Goal: Task Accomplishment & Management: Complete application form

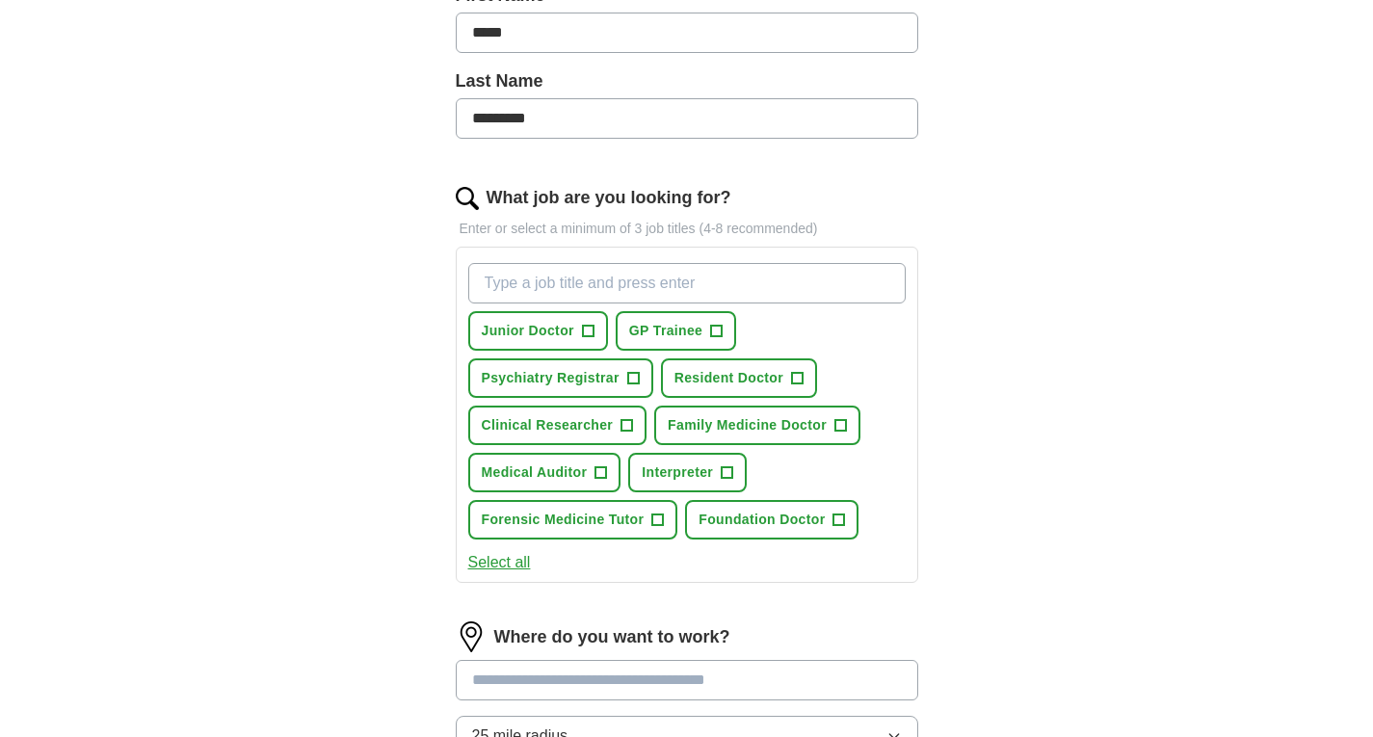
scroll to position [461, 0]
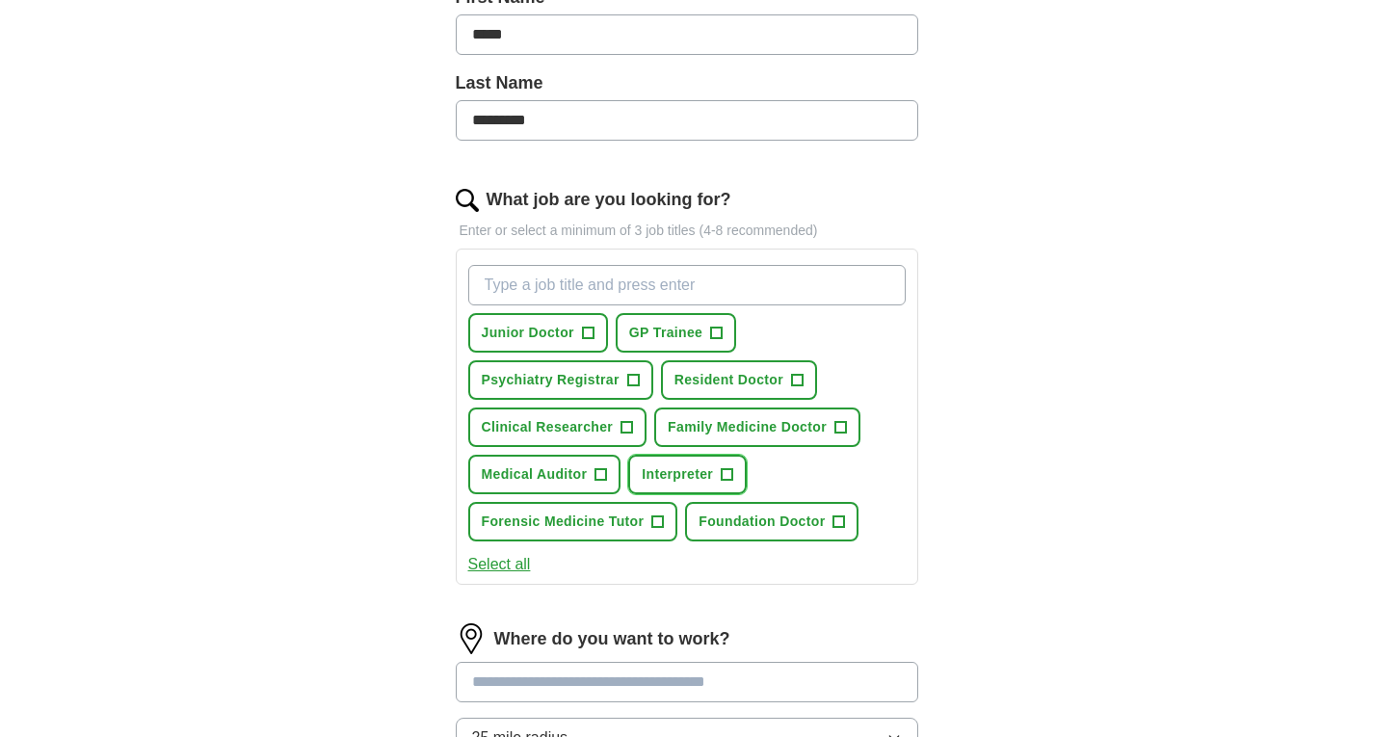
click at [722, 474] on span "+" at bounding box center [728, 474] width 12 height 15
click at [497, 568] on button "Select all" at bounding box center [499, 564] width 63 height 23
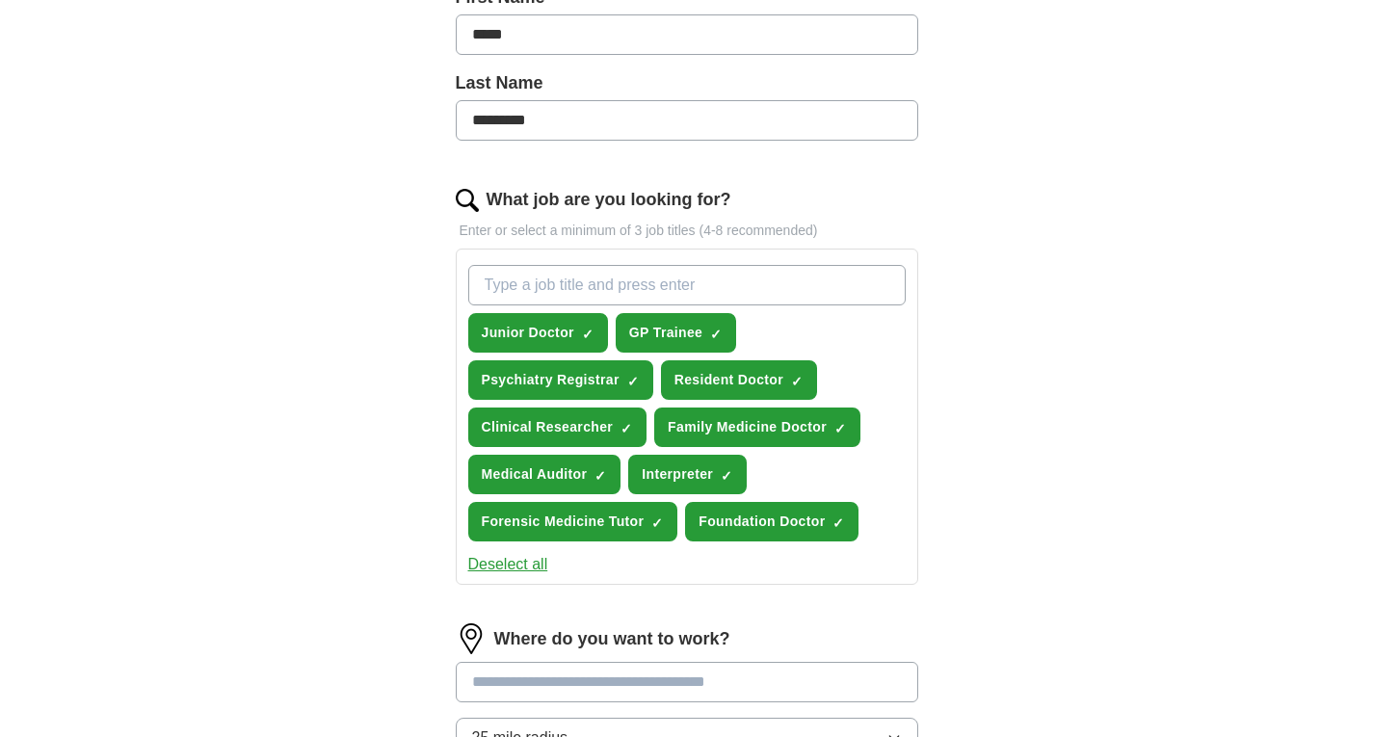
click at [497, 568] on button "Deselect all" at bounding box center [508, 564] width 80 height 23
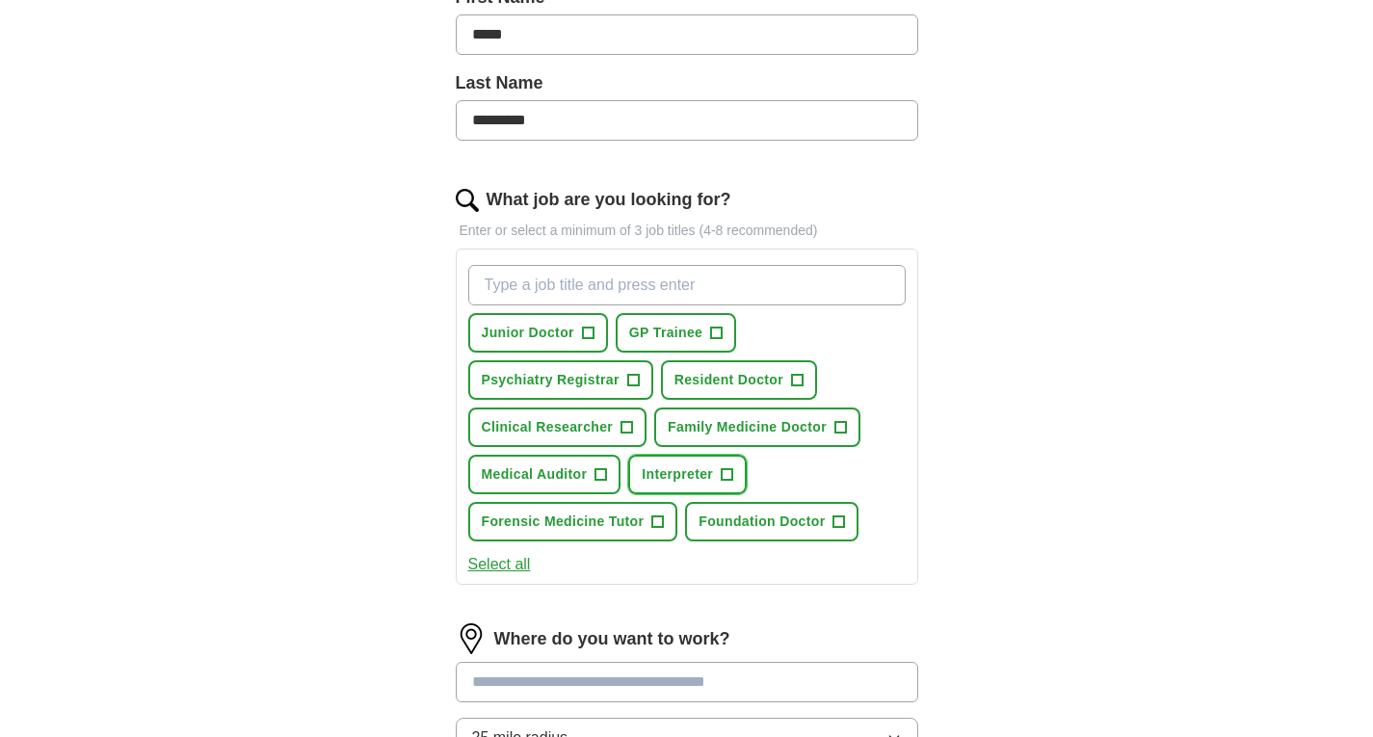
click at [724, 467] on span "+" at bounding box center [728, 474] width 12 height 15
click at [597, 470] on span "+" at bounding box center [602, 474] width 12 height 15
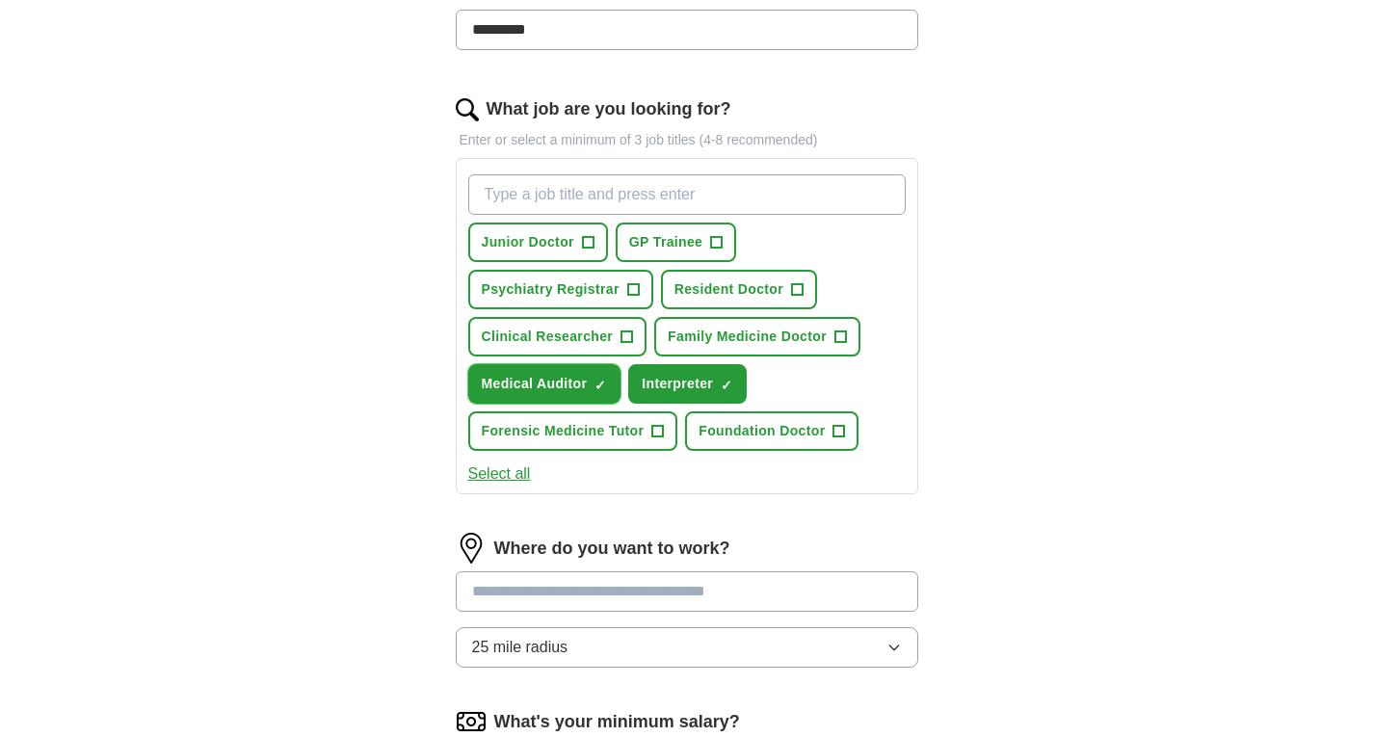
scroll to position [552, 0]
click at [574, 592] on input at bounding box center [687, 590] width 463 height 40
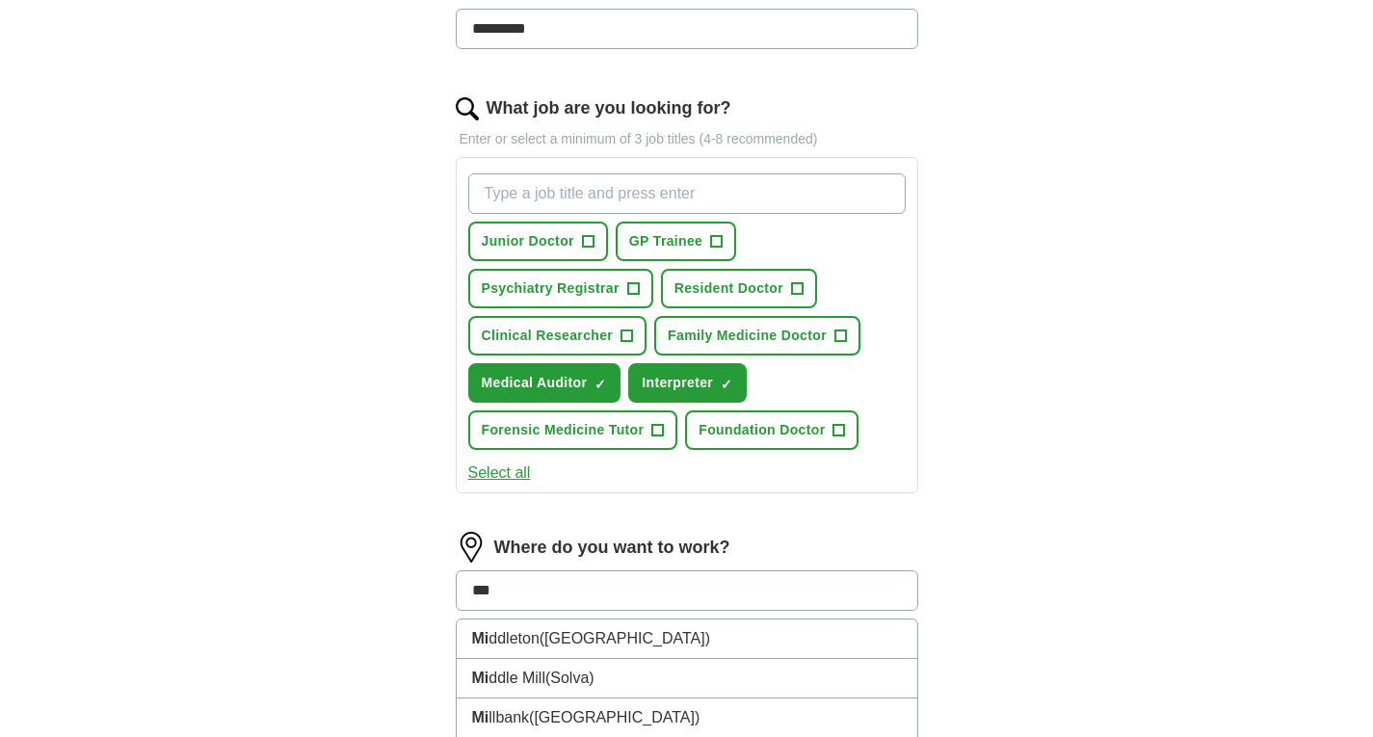
type input "****"
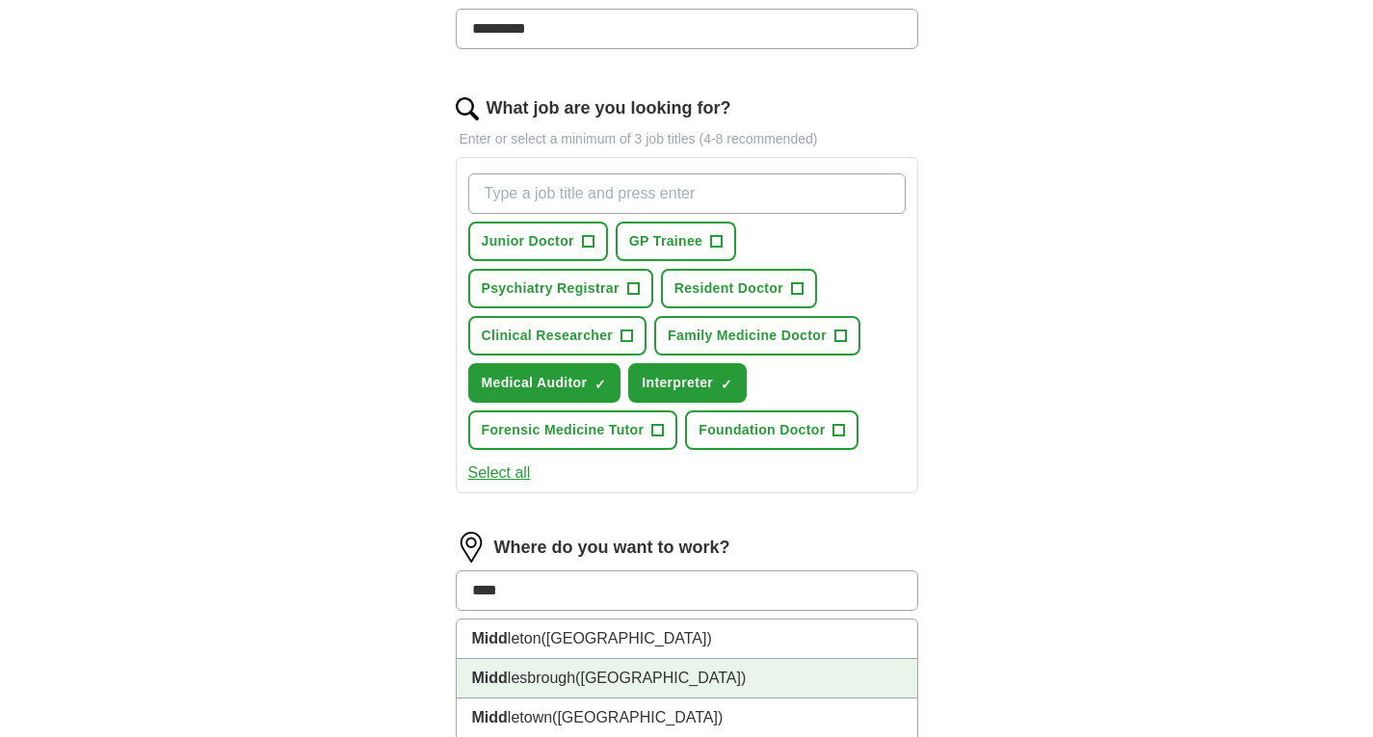
click at [562, 681] on li "Midd lesbrough ([GEOGRAPHIC_DATA])" at bounding box center [687, 679] width 461 height 40
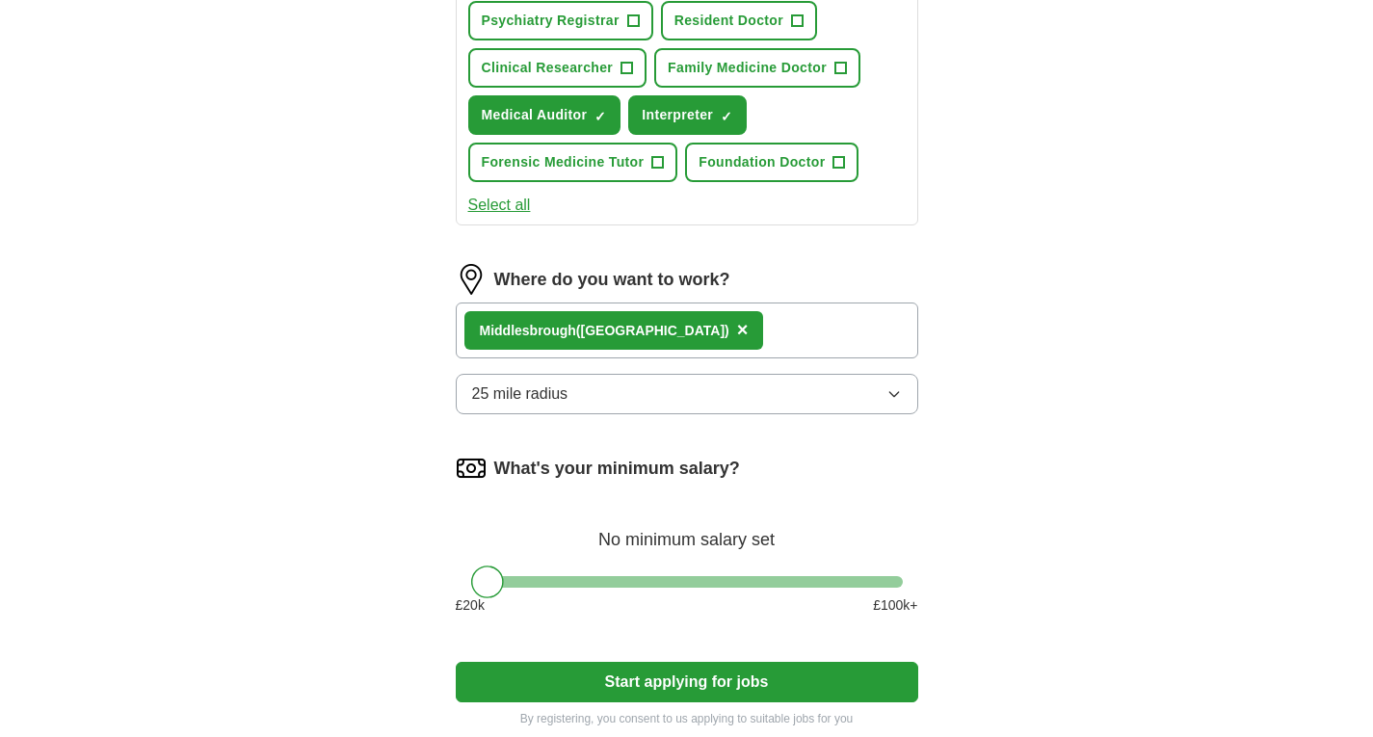
scroll to position [821, 0]
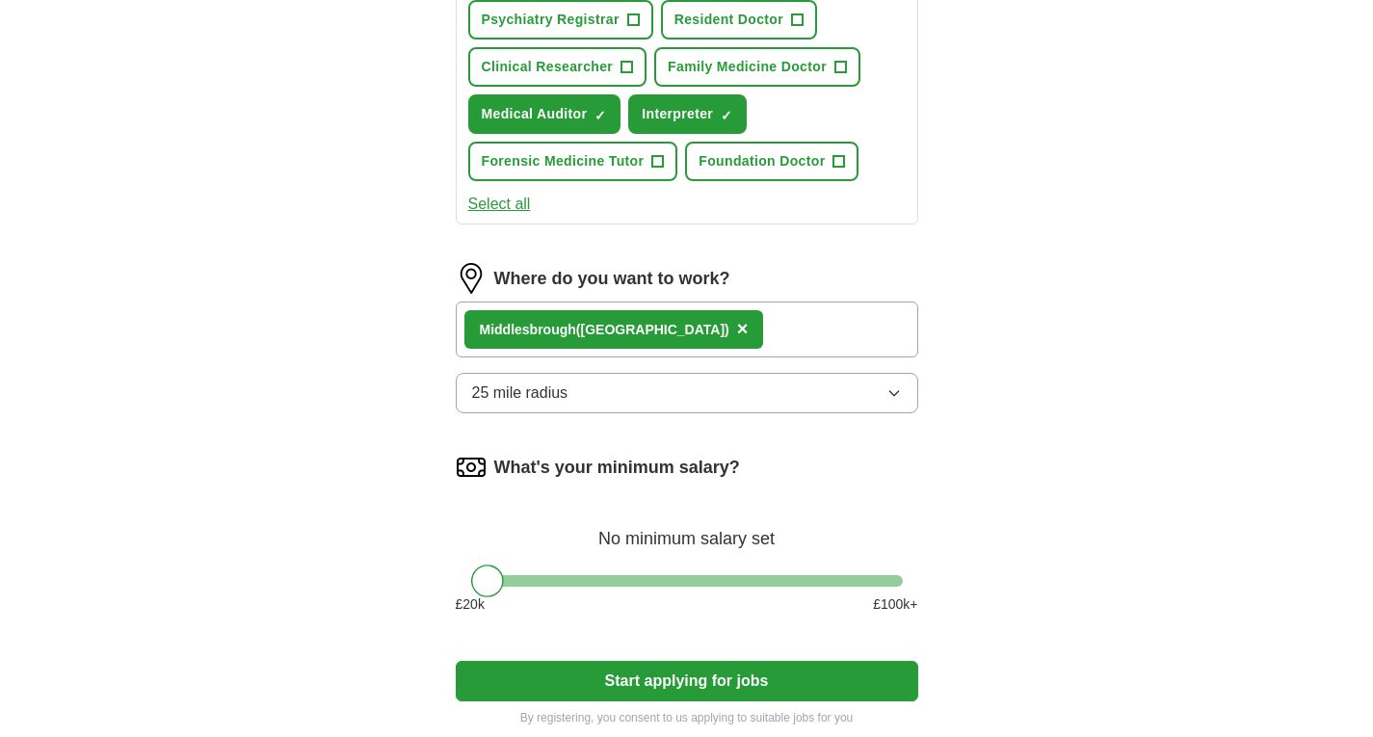
click at [683, 677] on button "Start applying for jobs" at bounding box center [687, 681] width 463 height 40
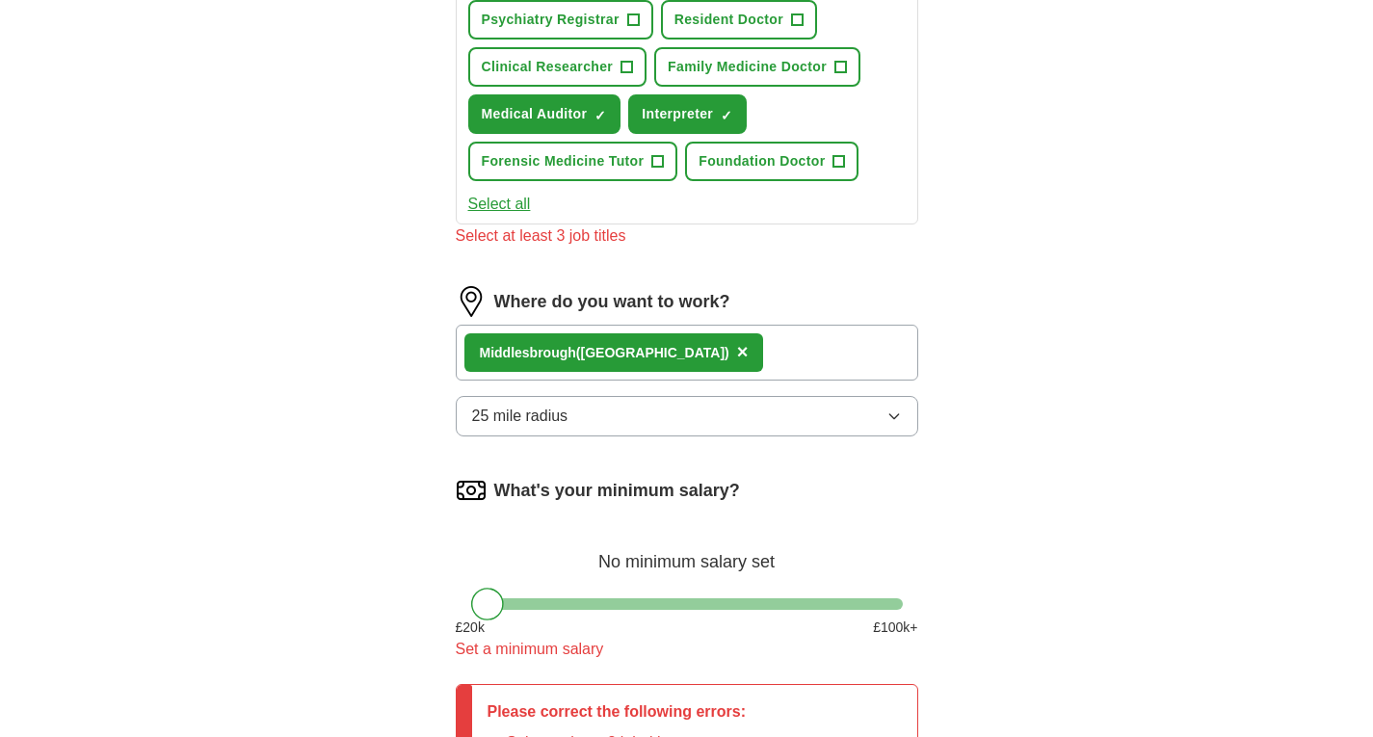
click at [486, 201] on button "Select all" at bounding box center [499, 204] width 63 height 23
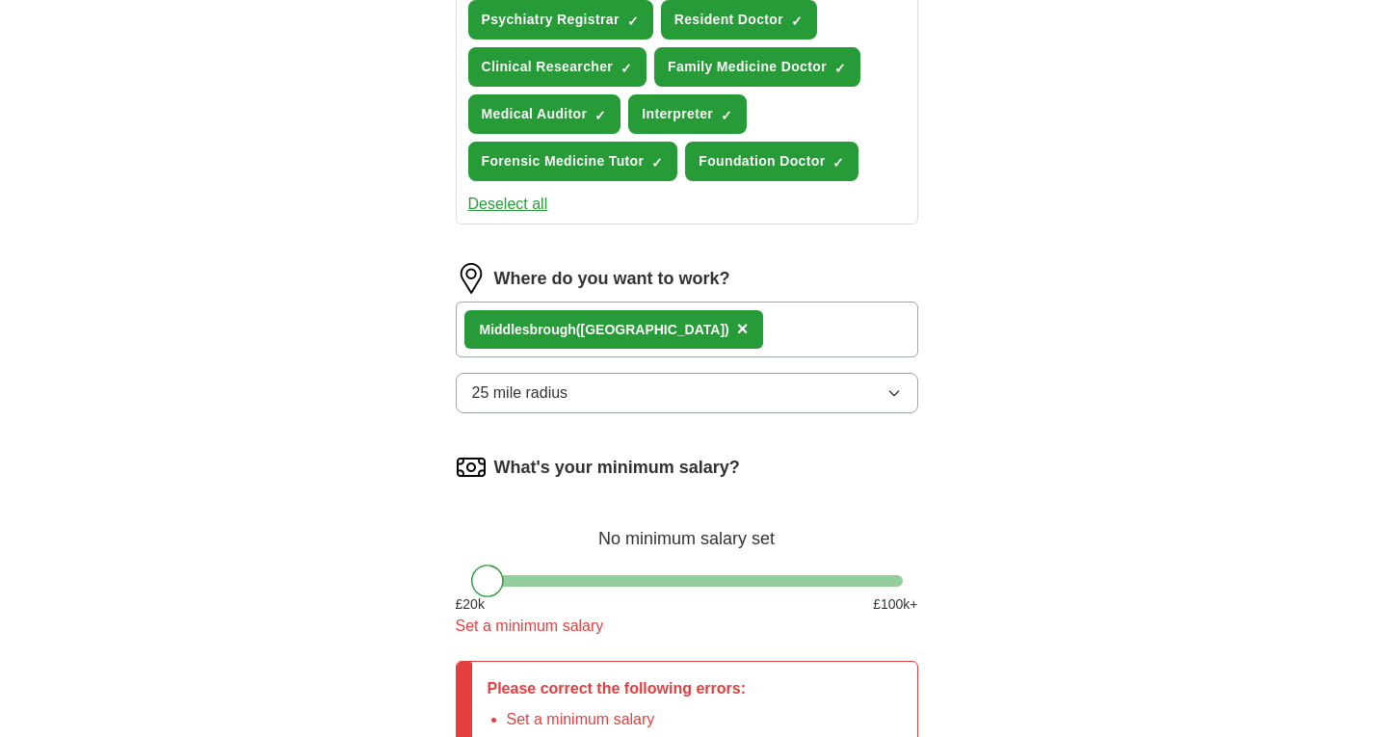
click at [486, 201] on button "Deselect all" at bounding box center [508, 204] width 80 height 23
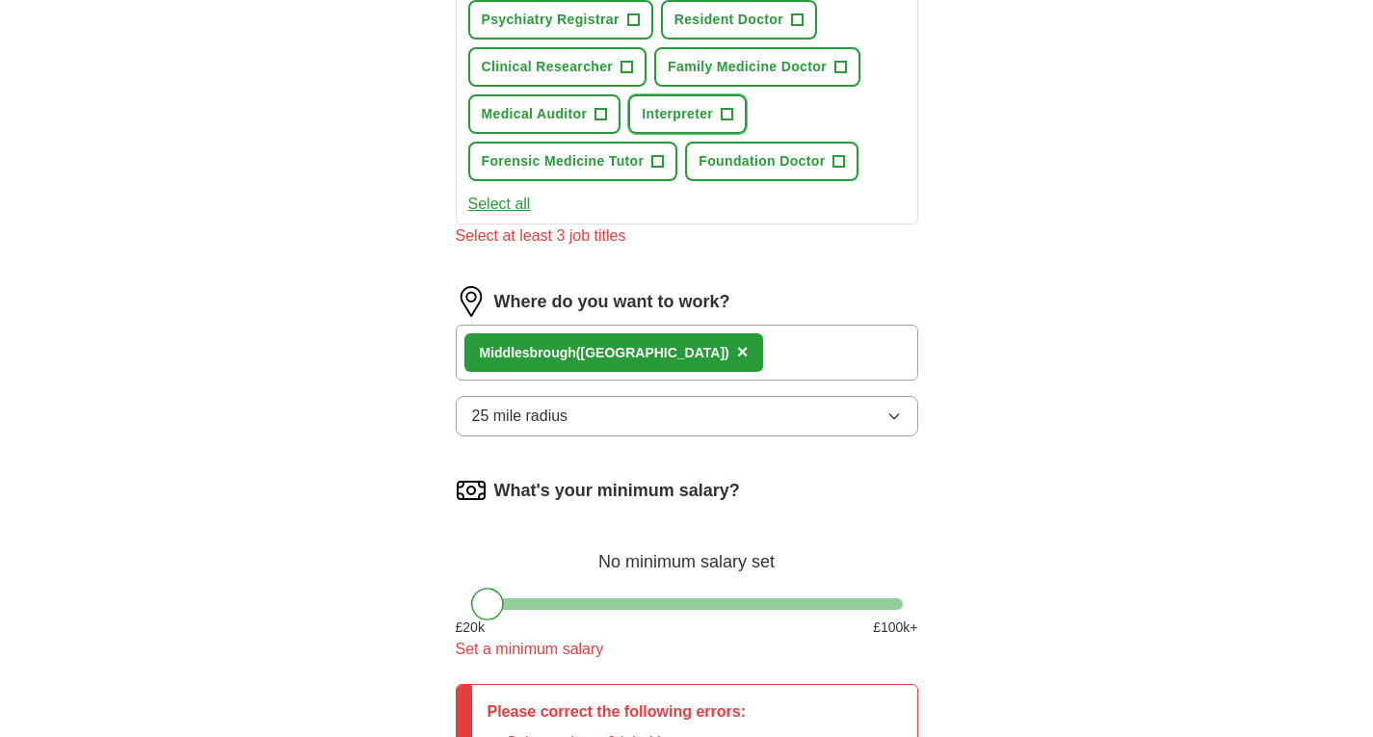
click at [722, 110] on span "+" at bounding box center [728, 114] width 12 height 15
click at [604, 112] on span "+" at bounding box center [602, 114] width 12 height 15
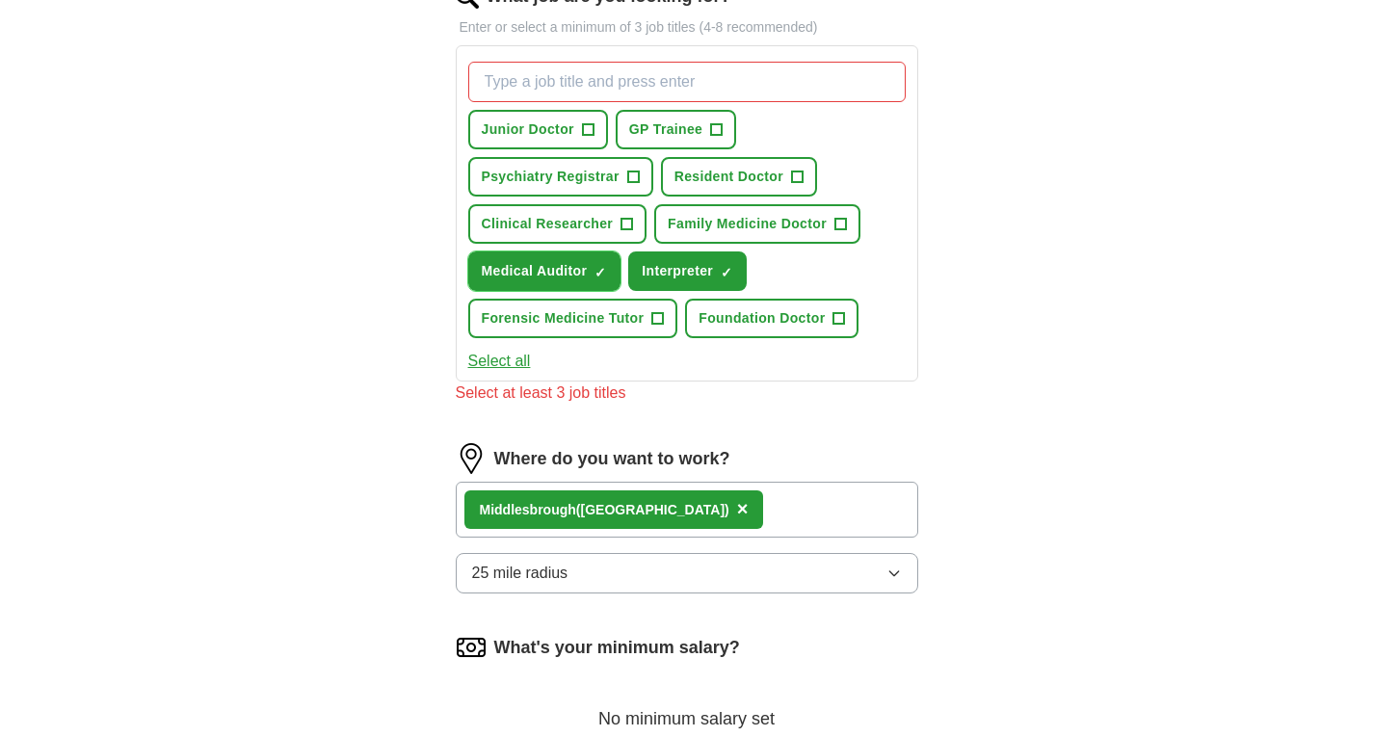
scroll to position [662, 0]
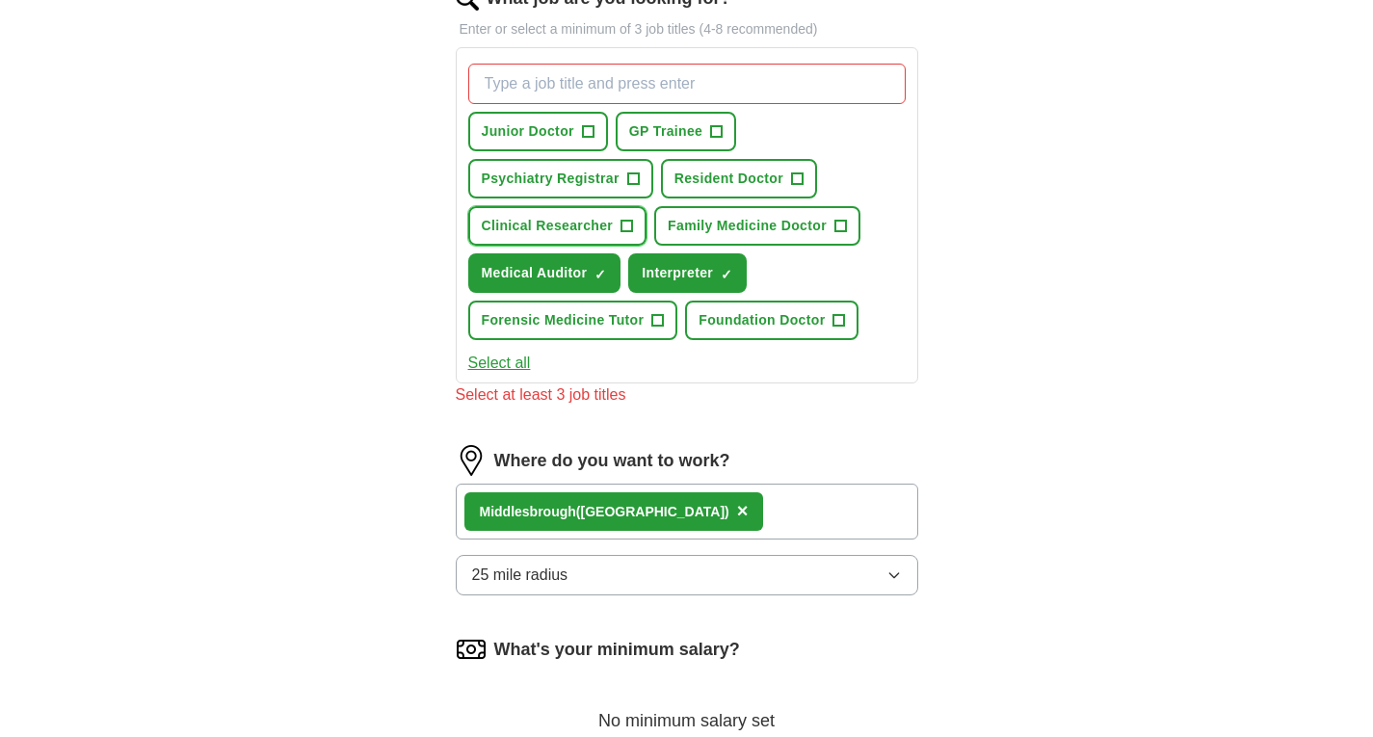
click at [626, 219] on span "+" at bounding box center [628, 226] width 12 height 15
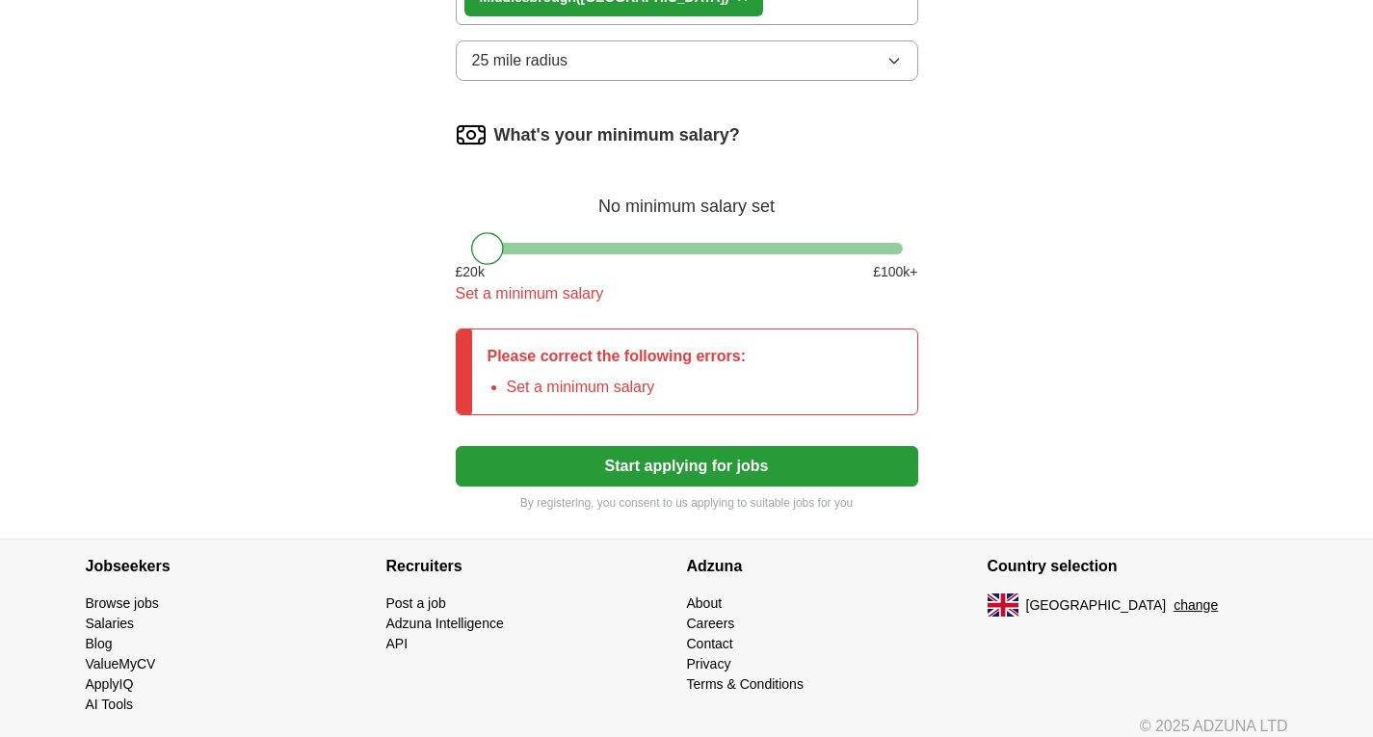
scroll to position [1157, 0]
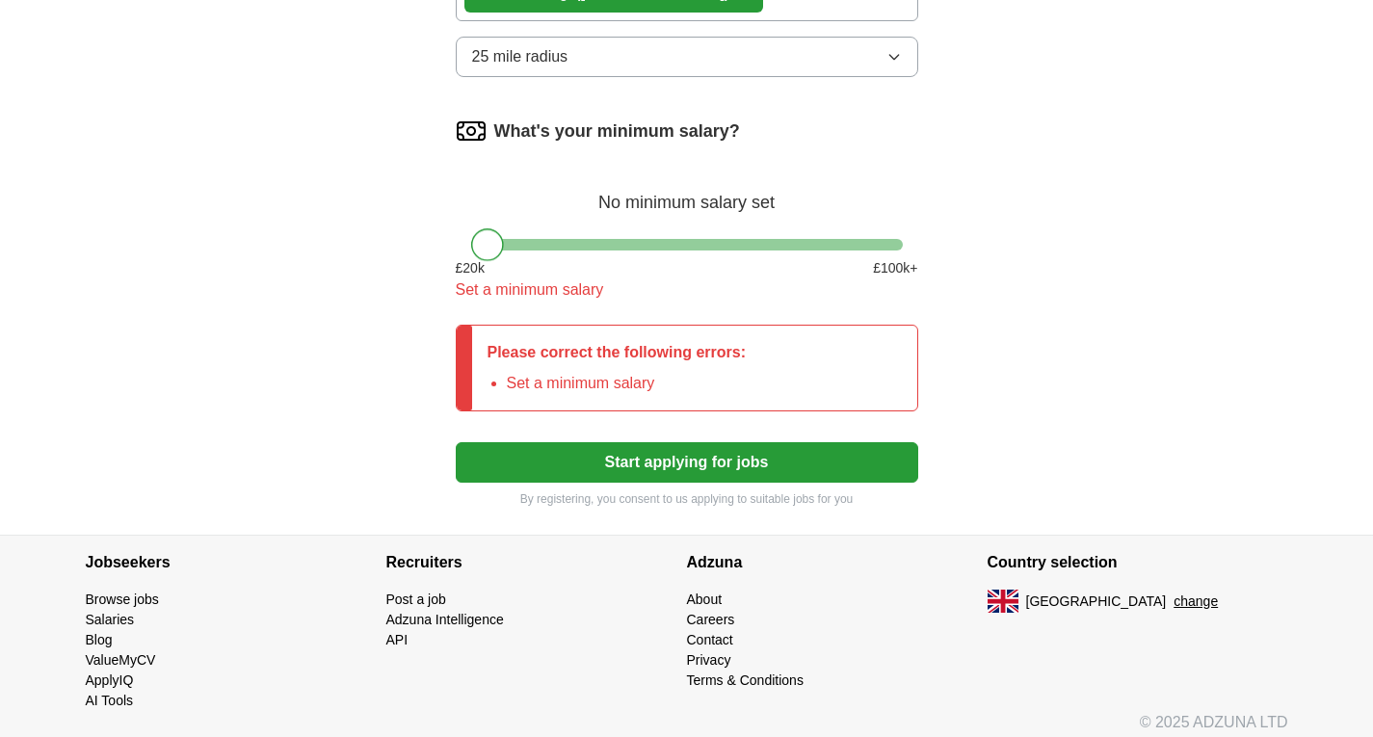
click at [479, 243] on div at bounding box center [487, 244] width 33 height 33
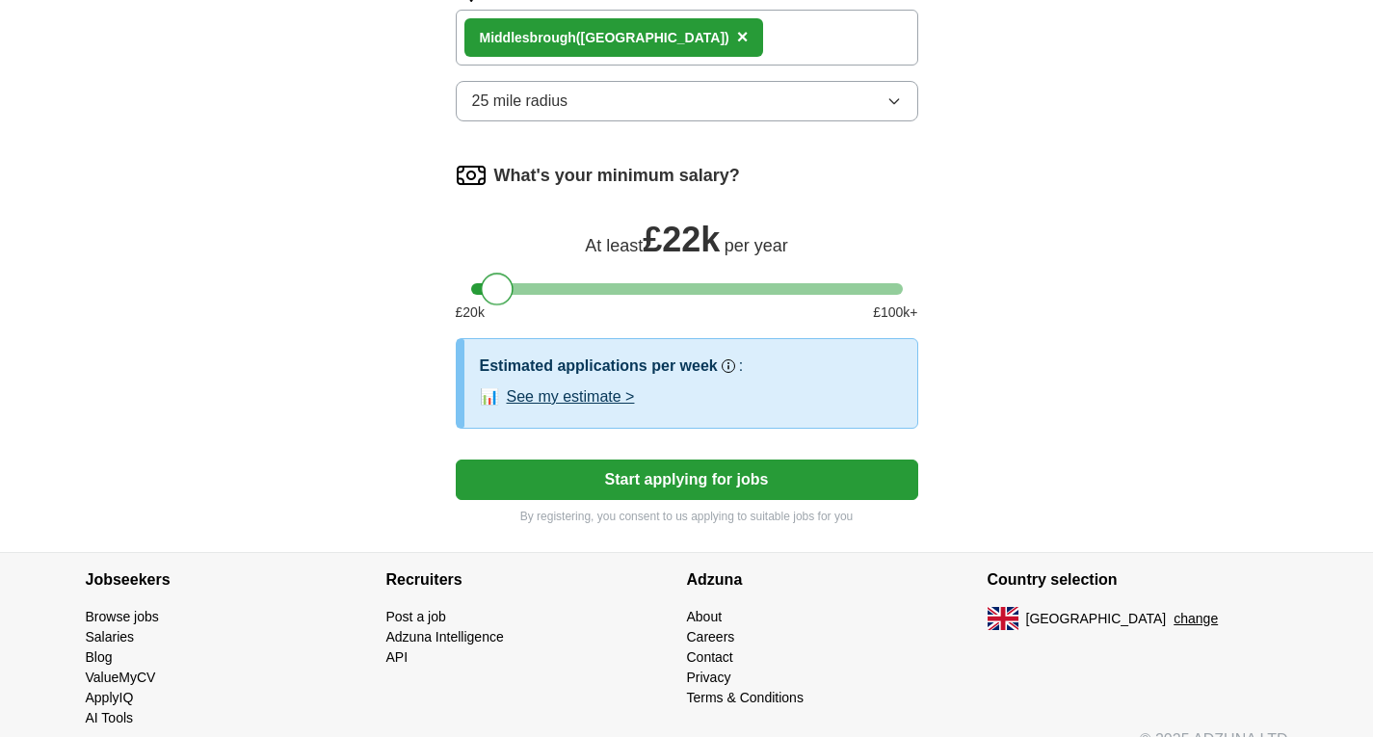
scroll to position [1143, 0]
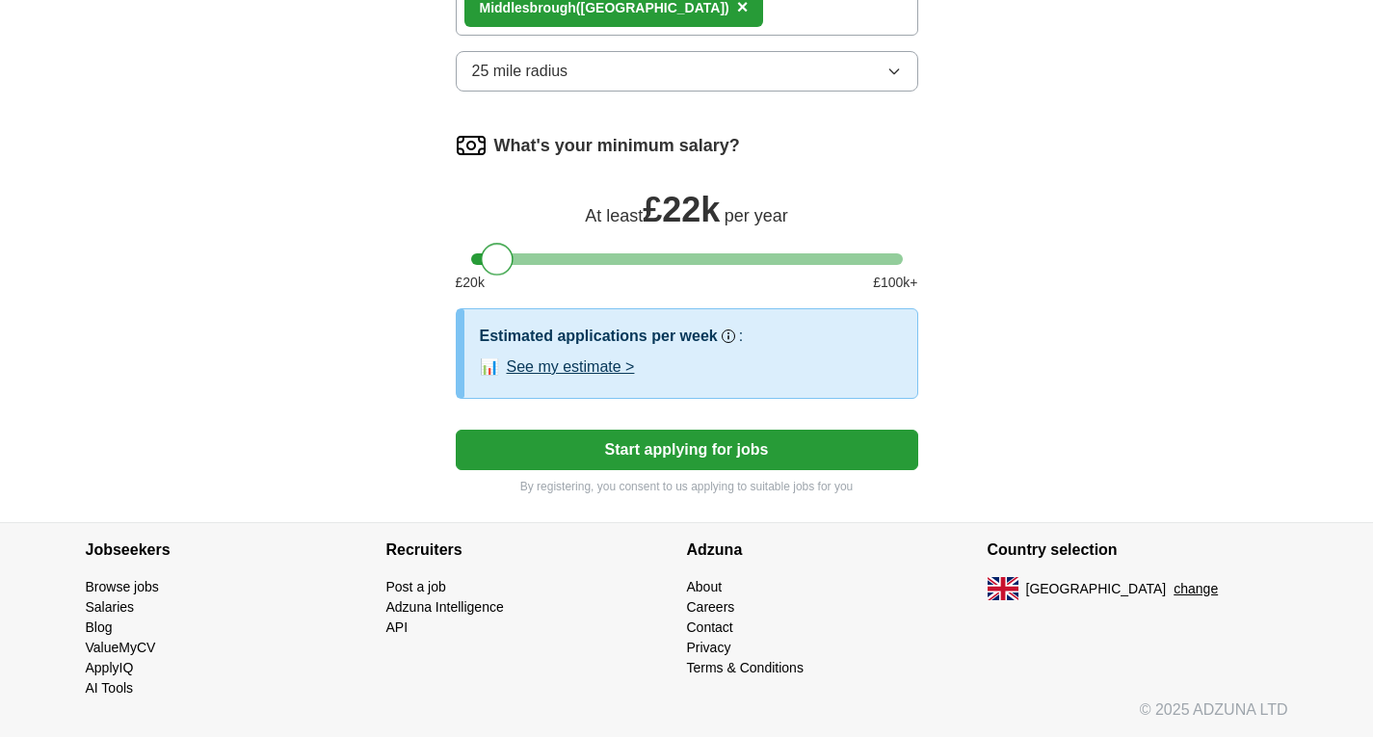
click at [499, 244] on div at bounding box center [497, 259] width 33 height 33
click at [702, 445] on button "Start applying for jobs" at bounding box center [687, 450] width 463 height 40
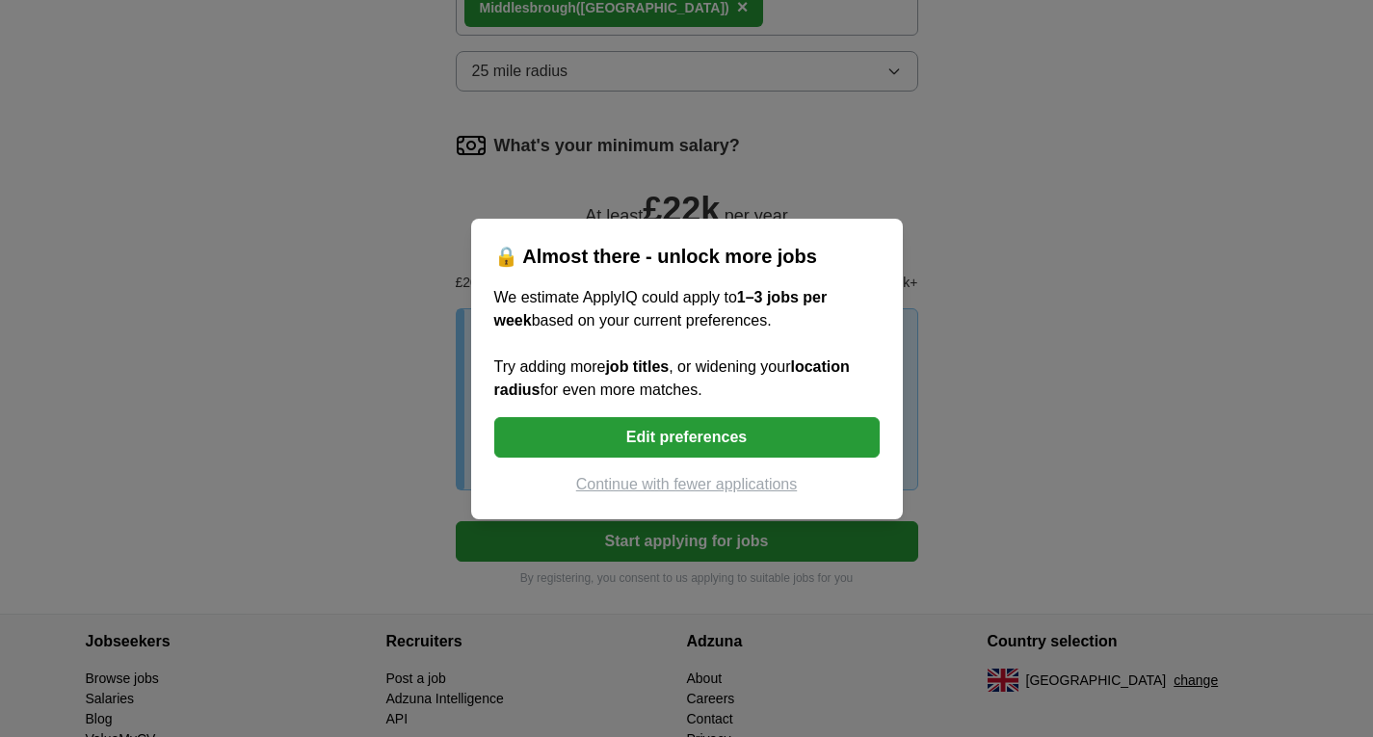
click at [701, 437] on button "Edit preferences" at bounding box center [686, 437] width 385 height 40
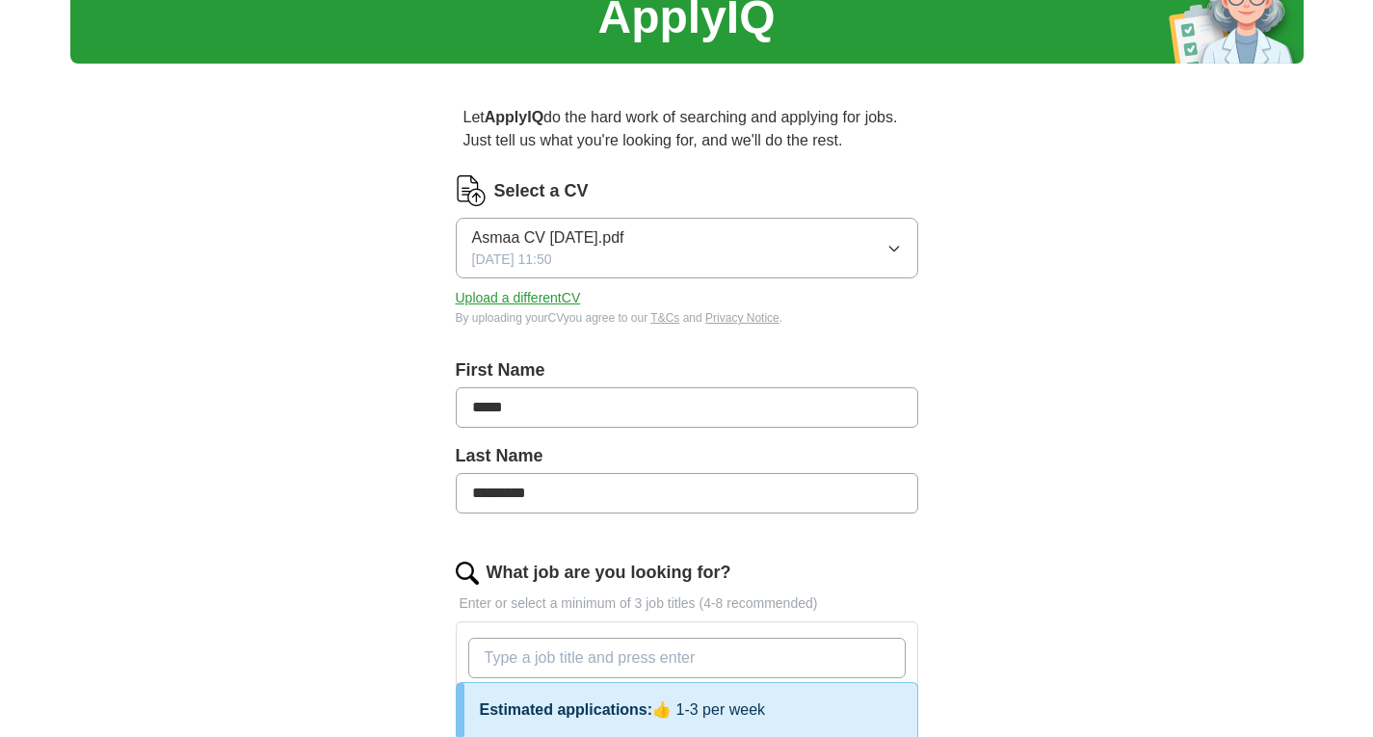
scroll to position [0, 0]
